Goal: Transaction & Acquisition: Purchase product/service

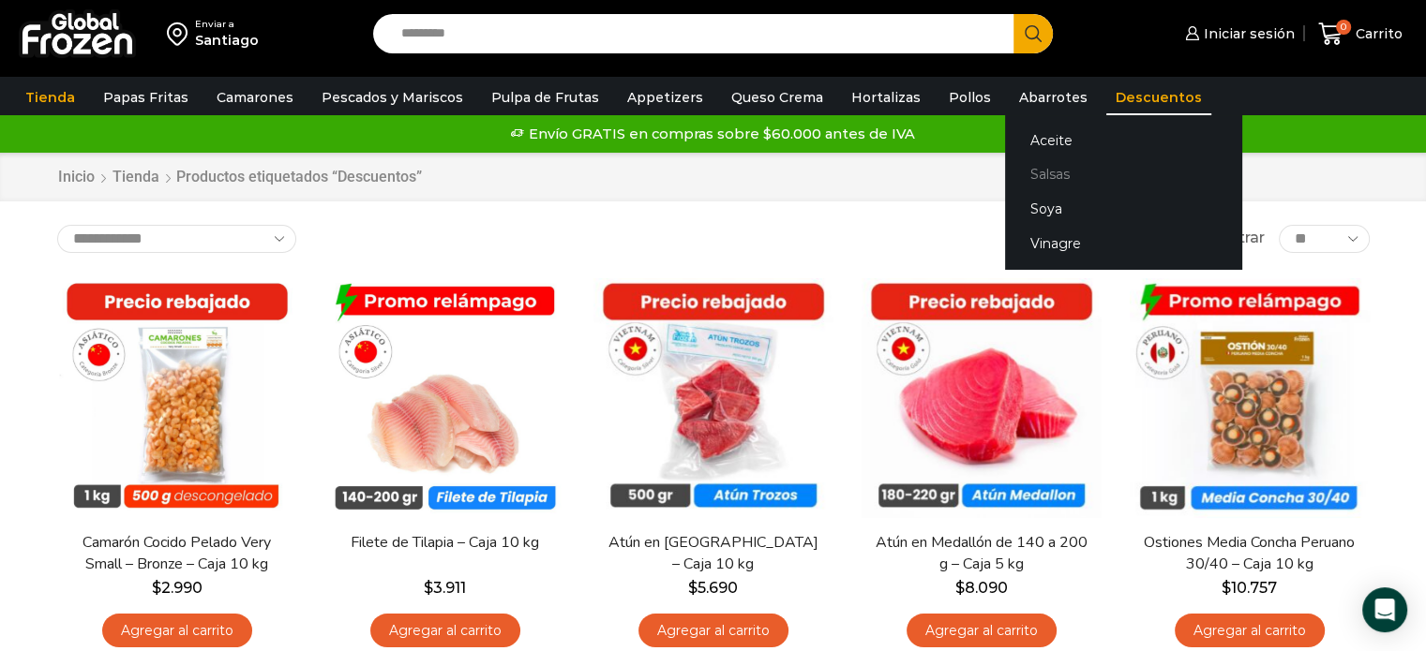
click at [1008, 177] on link "Salsas" at bounding box center [1123, 174] width 236 height 35
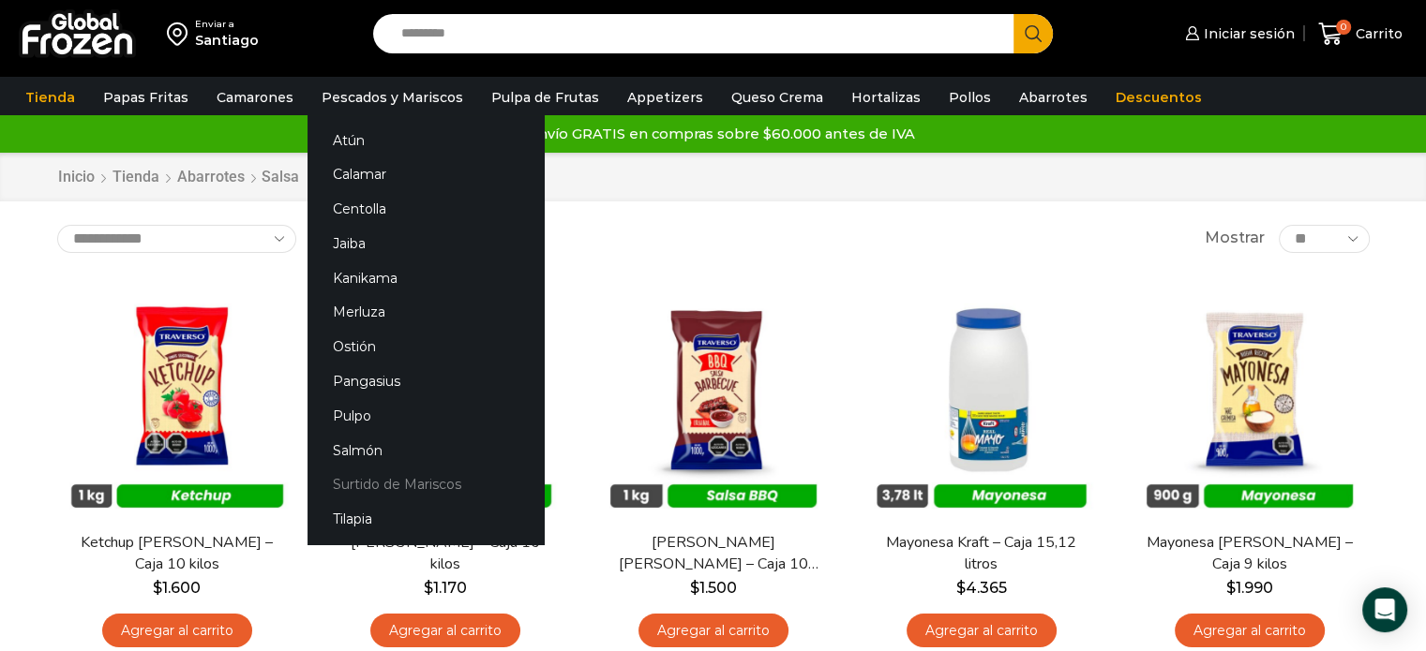
click at [358, 487] on link "Surtido de Mariscos" at bounding box center [425, 485] width 236 height 35
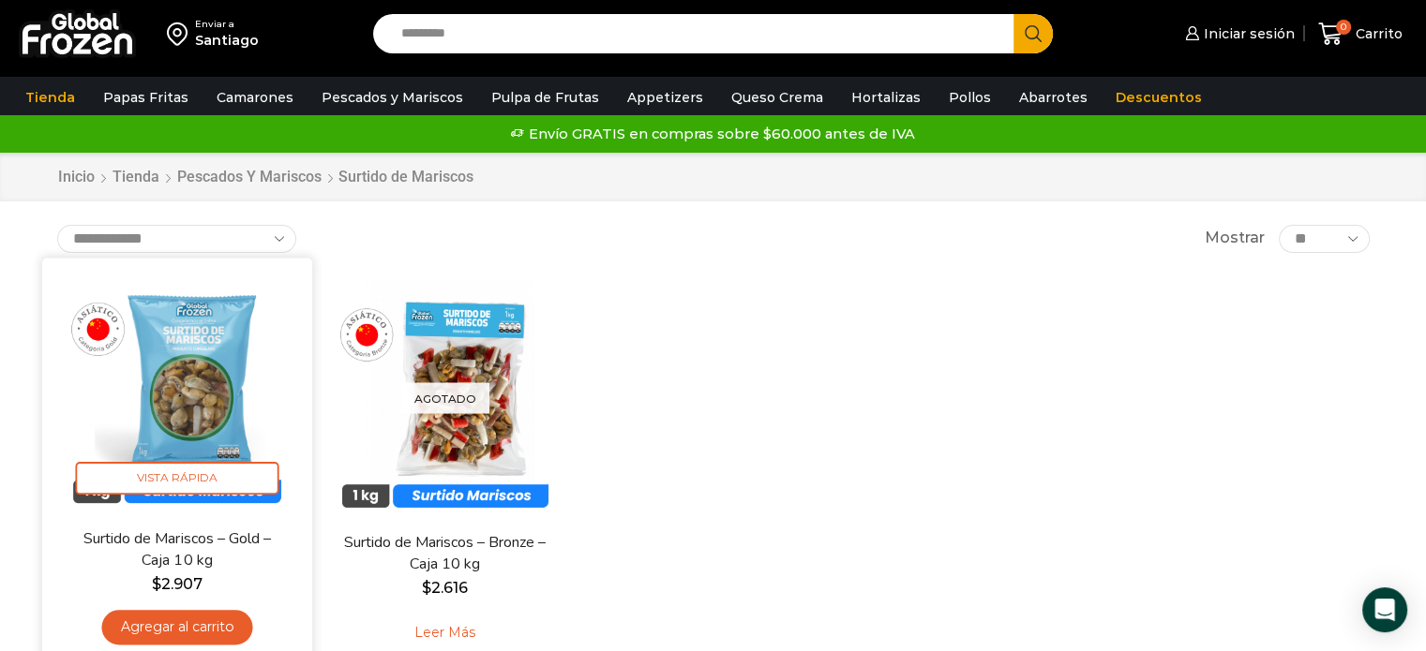
click at [238, 402] on img at bounding box center [177, 393] width 242 height 242
click at [172, 361] on img at bounding box center [177, 393] width 242 height 242
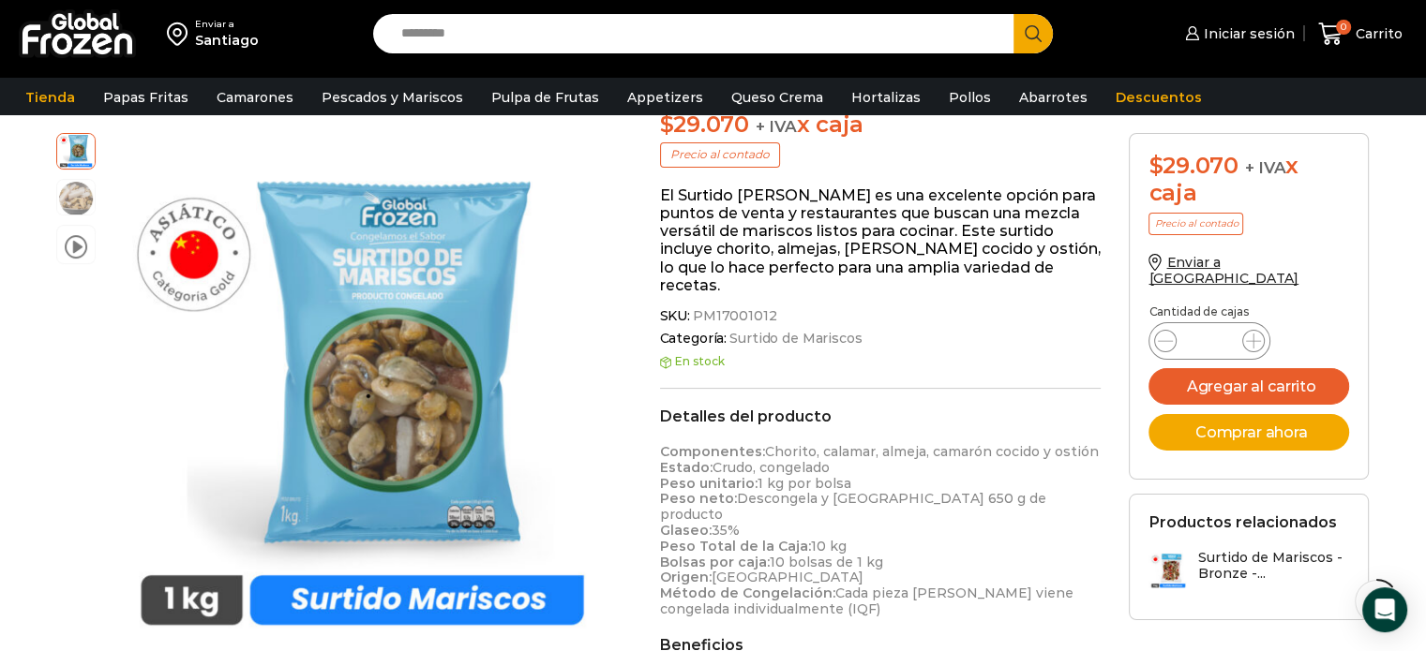
scroll to position [281, 0]
